Goal: Task Accomplishment & Management: Manage account settings

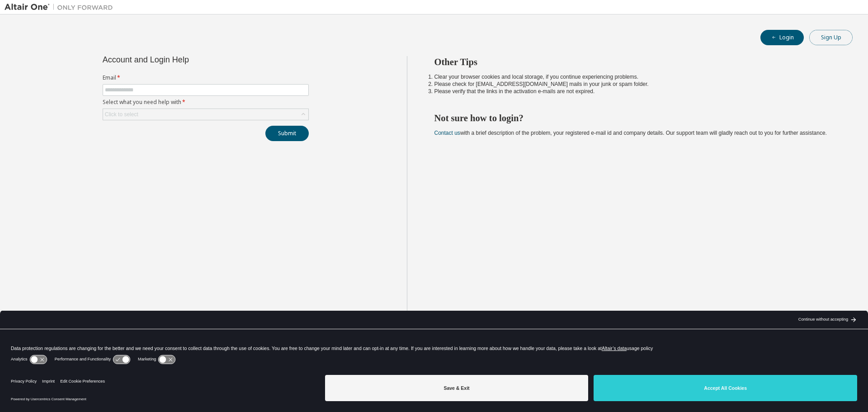
click at [839, 36] on button "Sign Up" at bounding box center [831, 37] width 43 height 15
click at [155, 84] on form "Email * Select what you need help with * Click to select" at bounding box center [206, 97] width 206 height 46
click at [155, 86] on input "text" at bounding box center [206, 89] width 202 height 7
type input "**********"
click at [152, 110] on div "Click to select" at bounding box center [205, 114] width 205 height 11
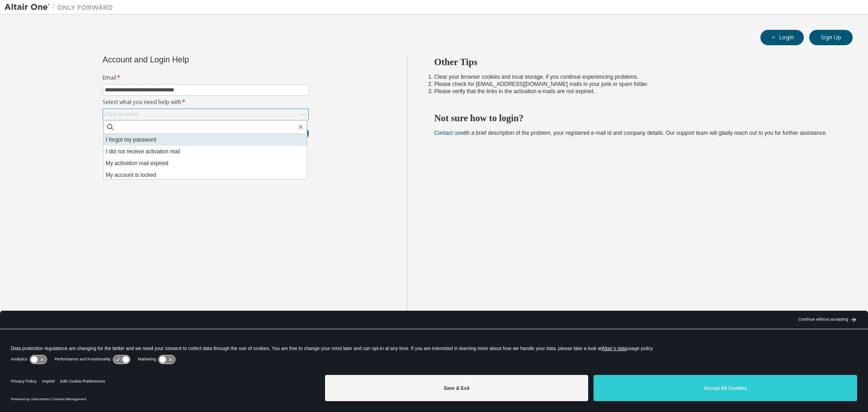
click at [137, 144] on li "I forgot my password" at bounding box center [206, 140] width 204 height 12
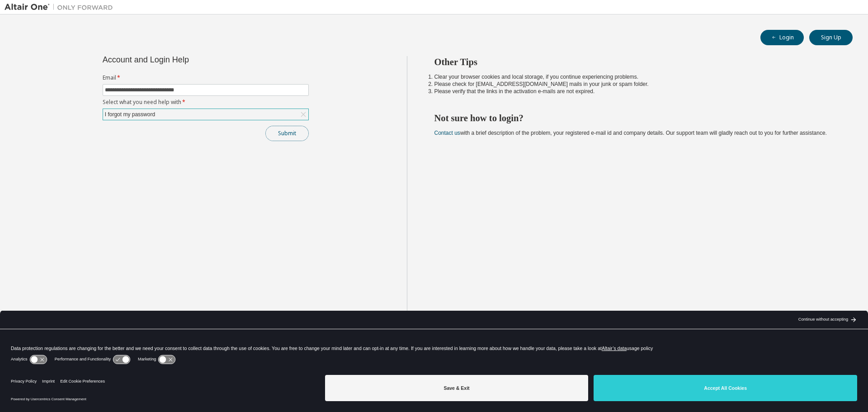
click at [289, 138] on button "Submit" at bounding box center [286, 133] width 43 height 15
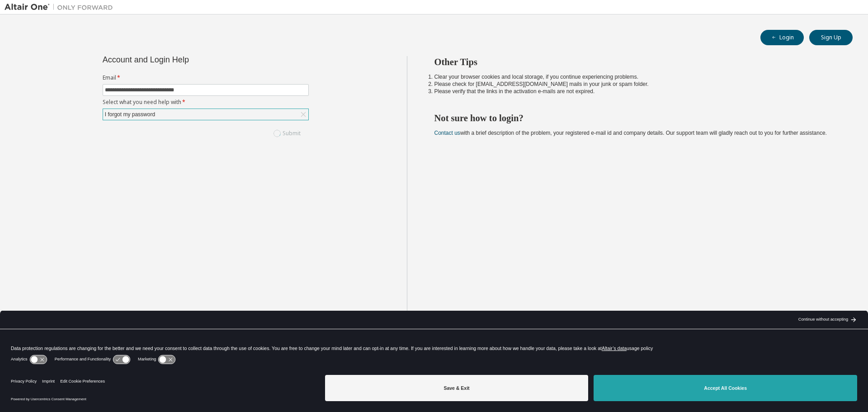
click at [741, 390] on button "Accept All Cookies" at bounding box center [726, 388] width 264 height 26
